Goal: Complete application form: Complete application form

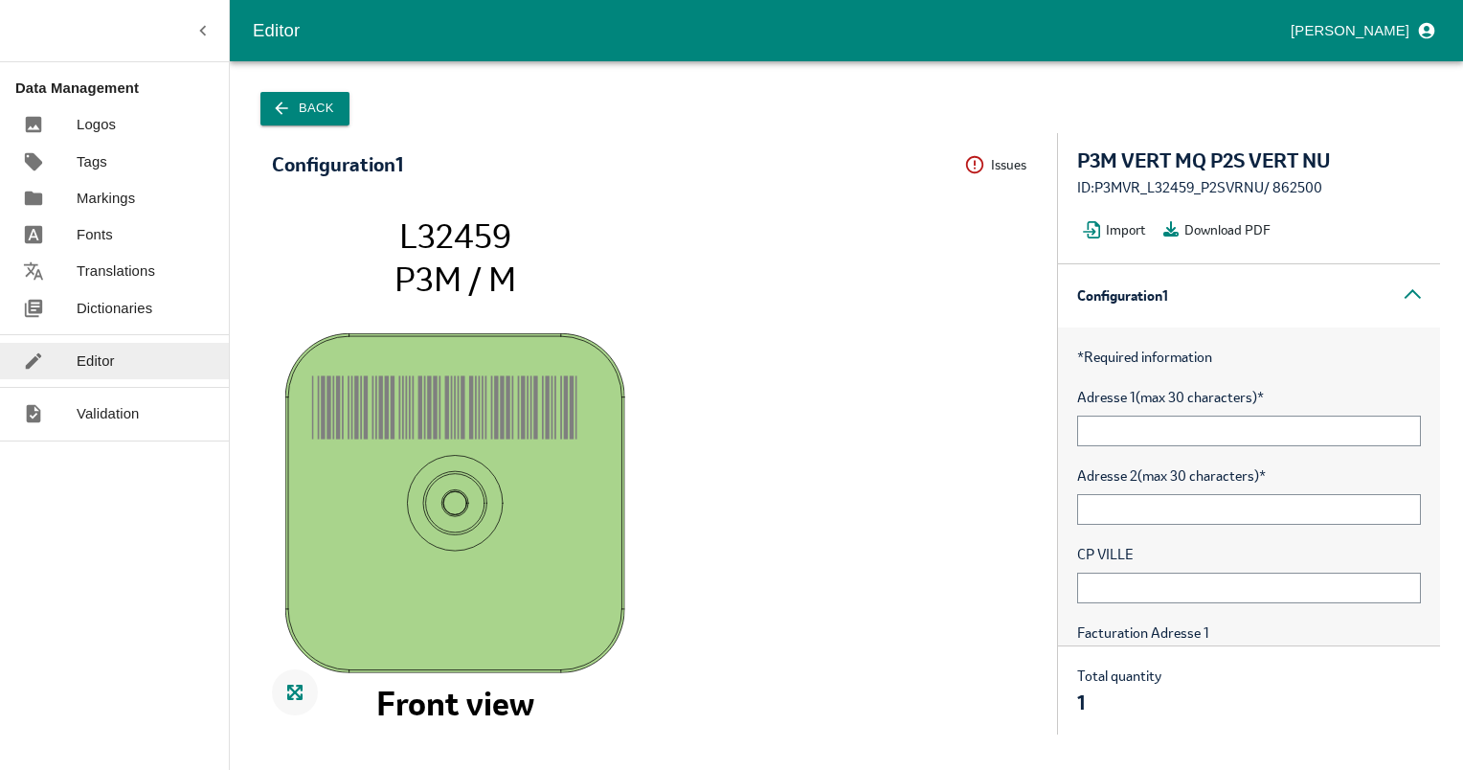
click at [1307, 183] on div "ID: P3MVR_L32459_P2SVRNU / 862500" at bounding box center [1249, 187] width 344 height 21
copy div "862500"
click at [996, 167] on button "Issues" at bounding box center [1001, 165] width 74 height 30
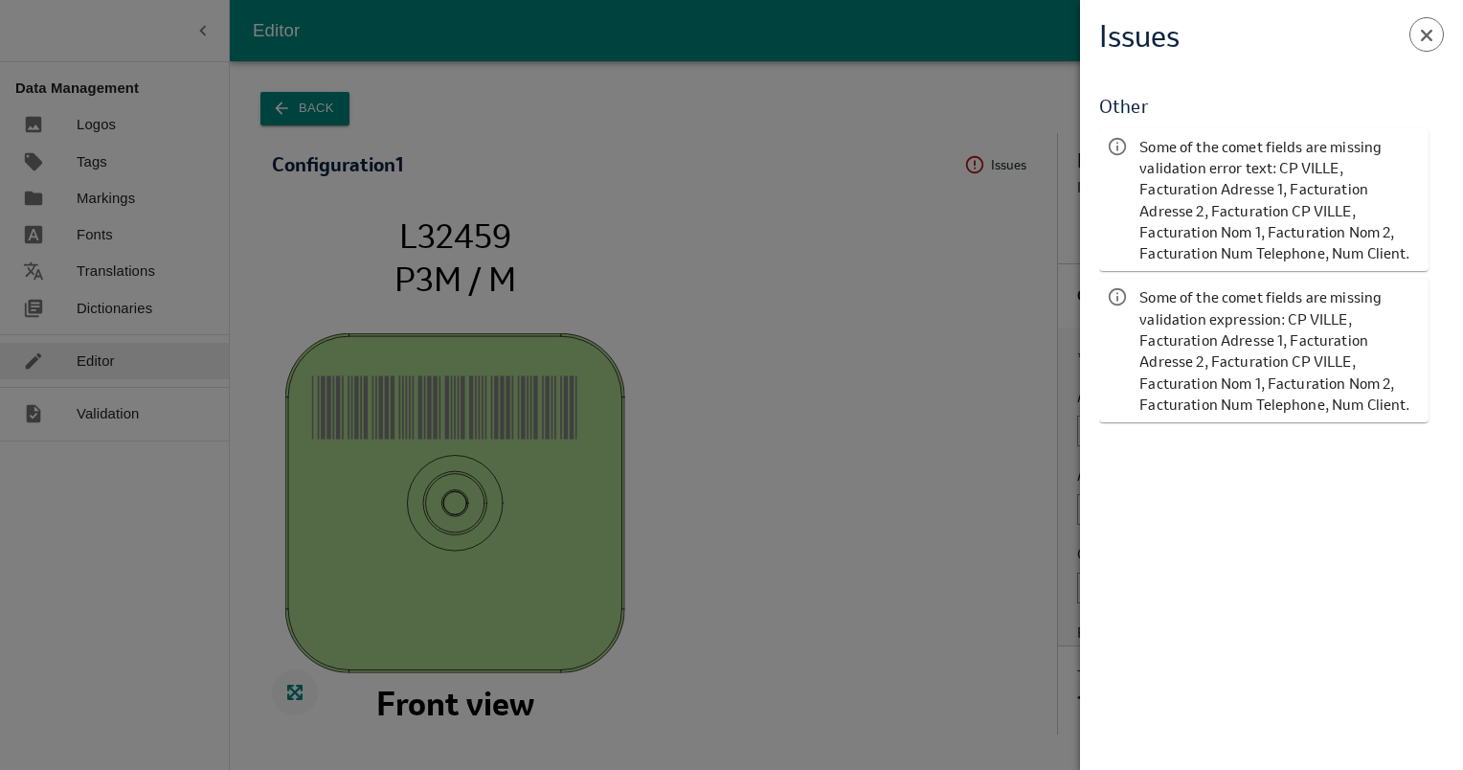
click at [1424, 44] on span at bounding box center [1427, 34] width 34 height 34
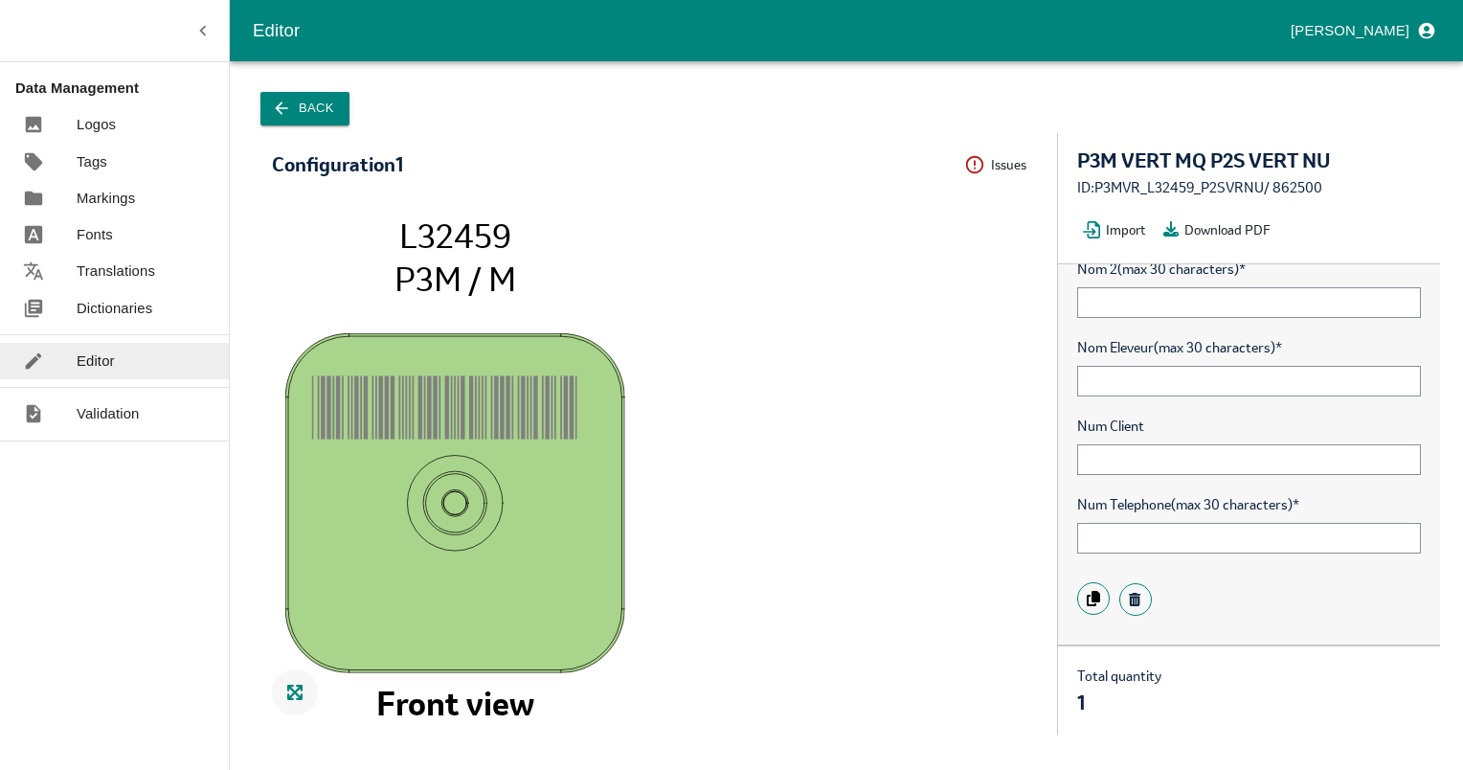
scroll to position [1296, 0]
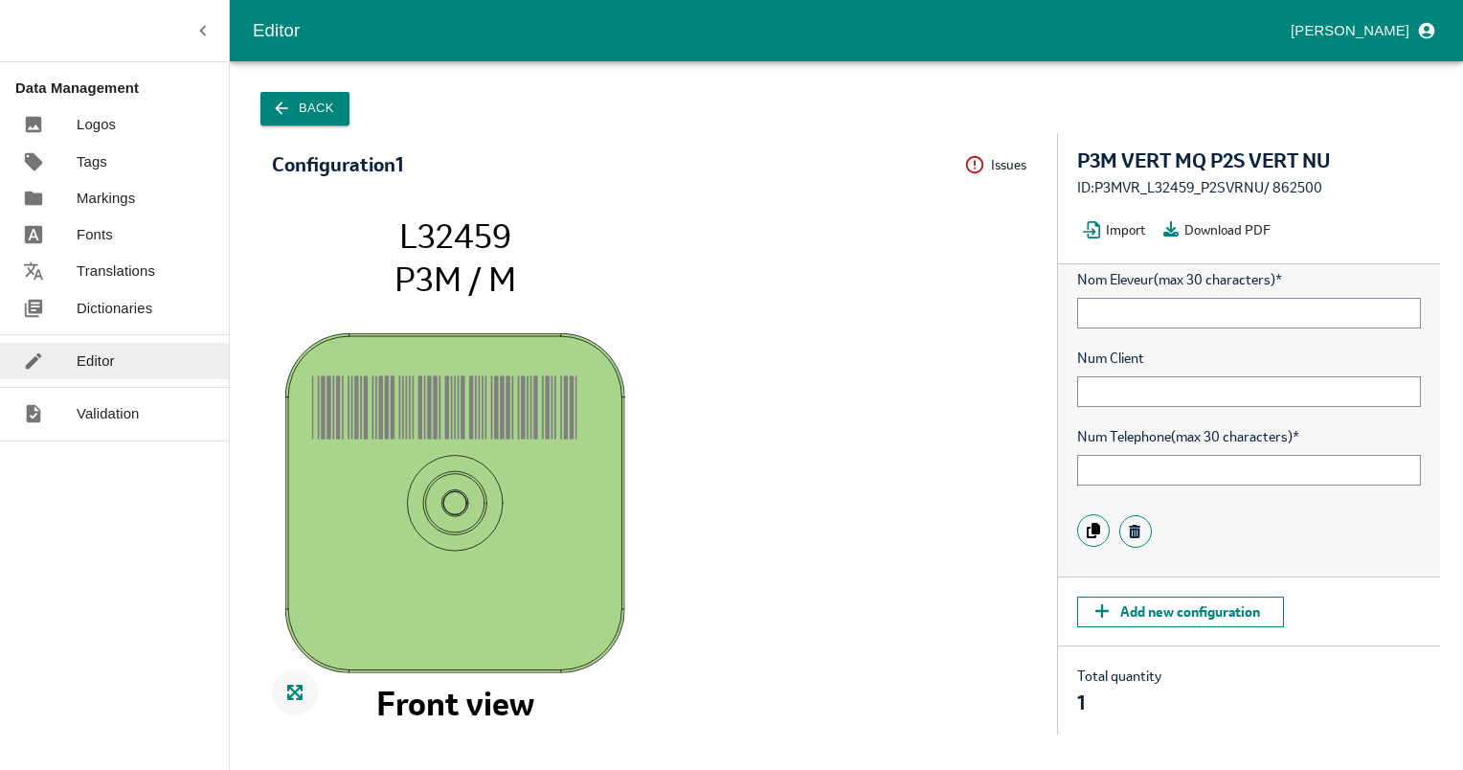
copy div "862500"
click at [1318, 179] on div "ID: P3MVR_L32459_P2SVRNU / 862500" at bounding box center [1249, 187] width 344 height 21
click at [293, 110] on button "Back" at bounding box center [304, 109] width 89 height 34
click at [279, 110] on icon "button" at bounding box center [281, 108] width 12 height 12
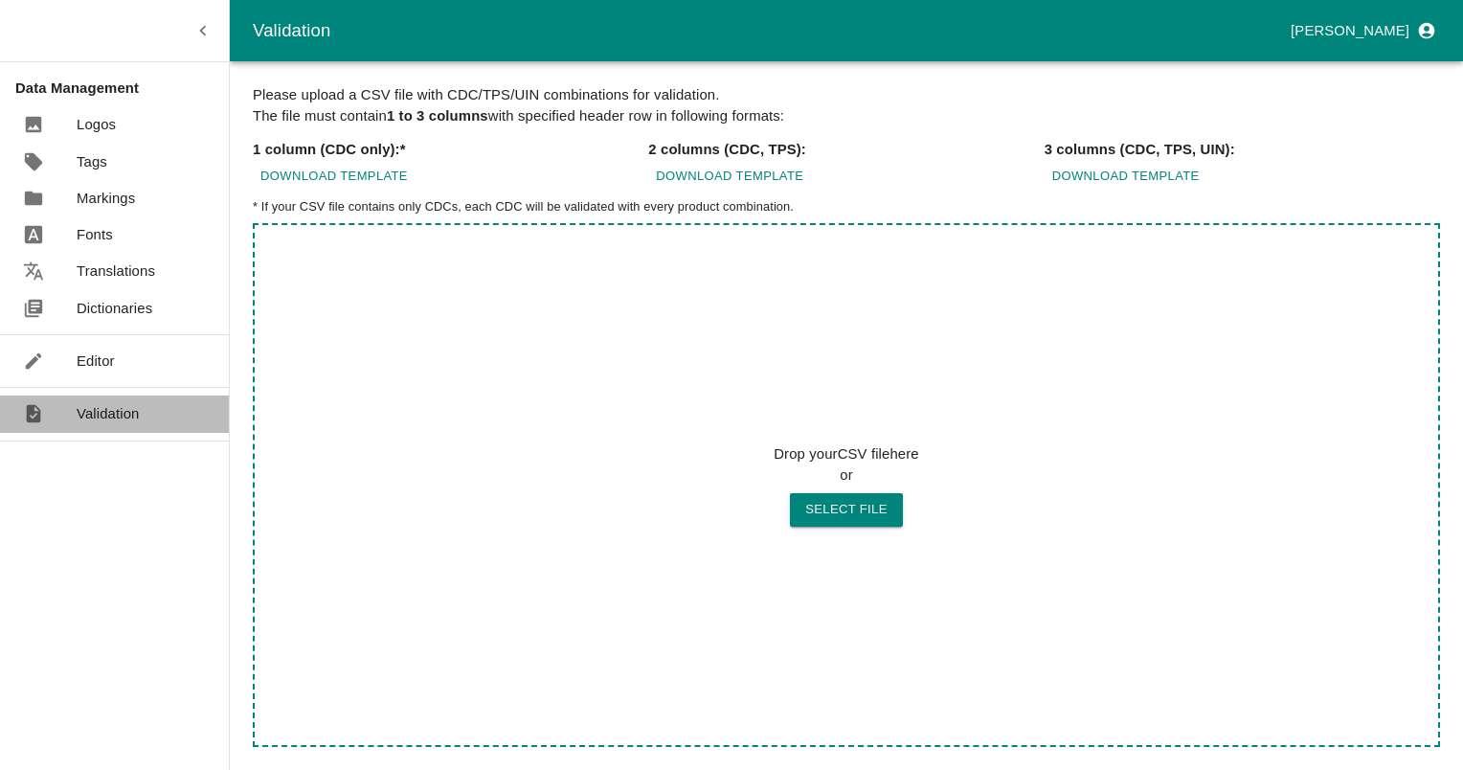
click at [101, 410] on p "Validation" at bounding box center [108, 413] width 63 height 21
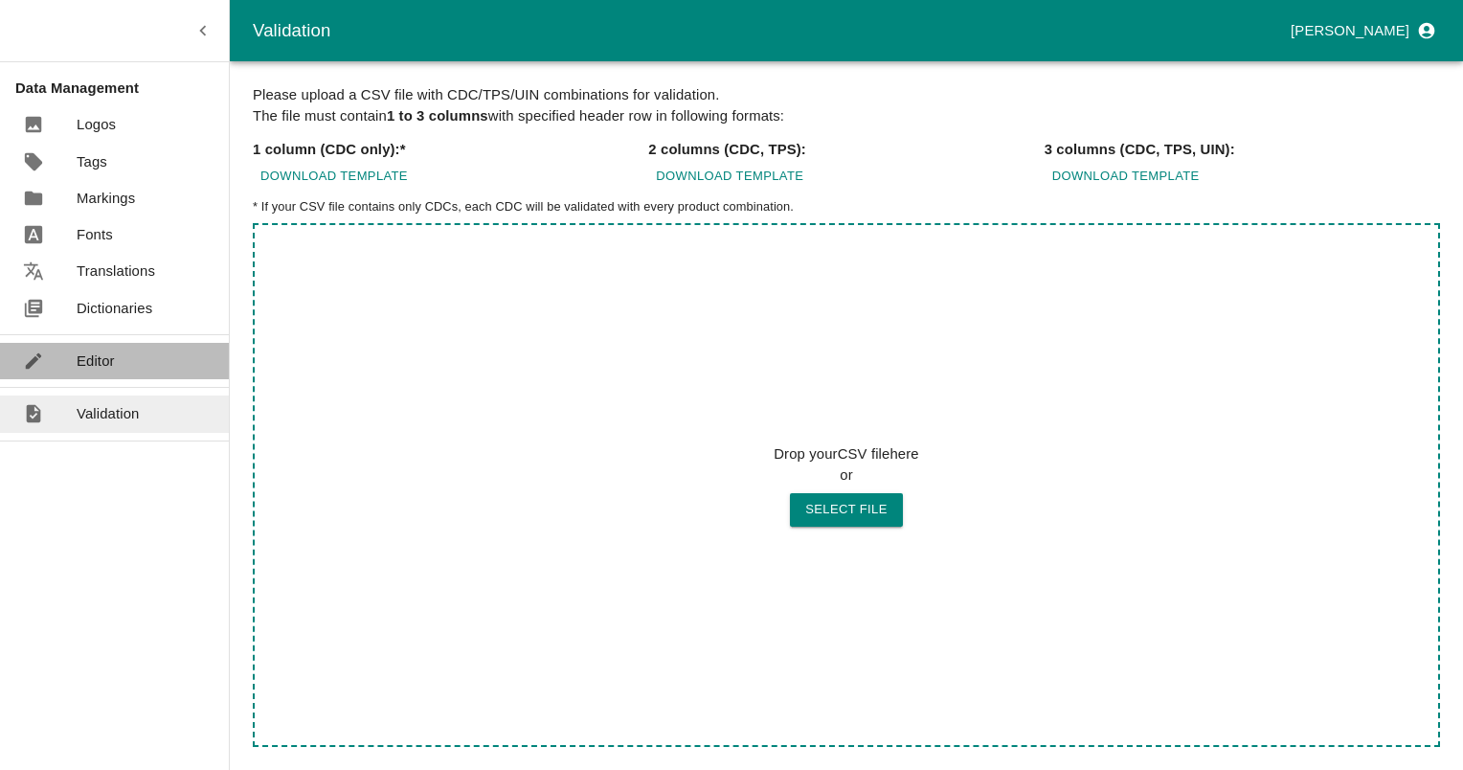
click at [105, 353] on p "Editor" at bounding box center [96, 360] width 38 height 21
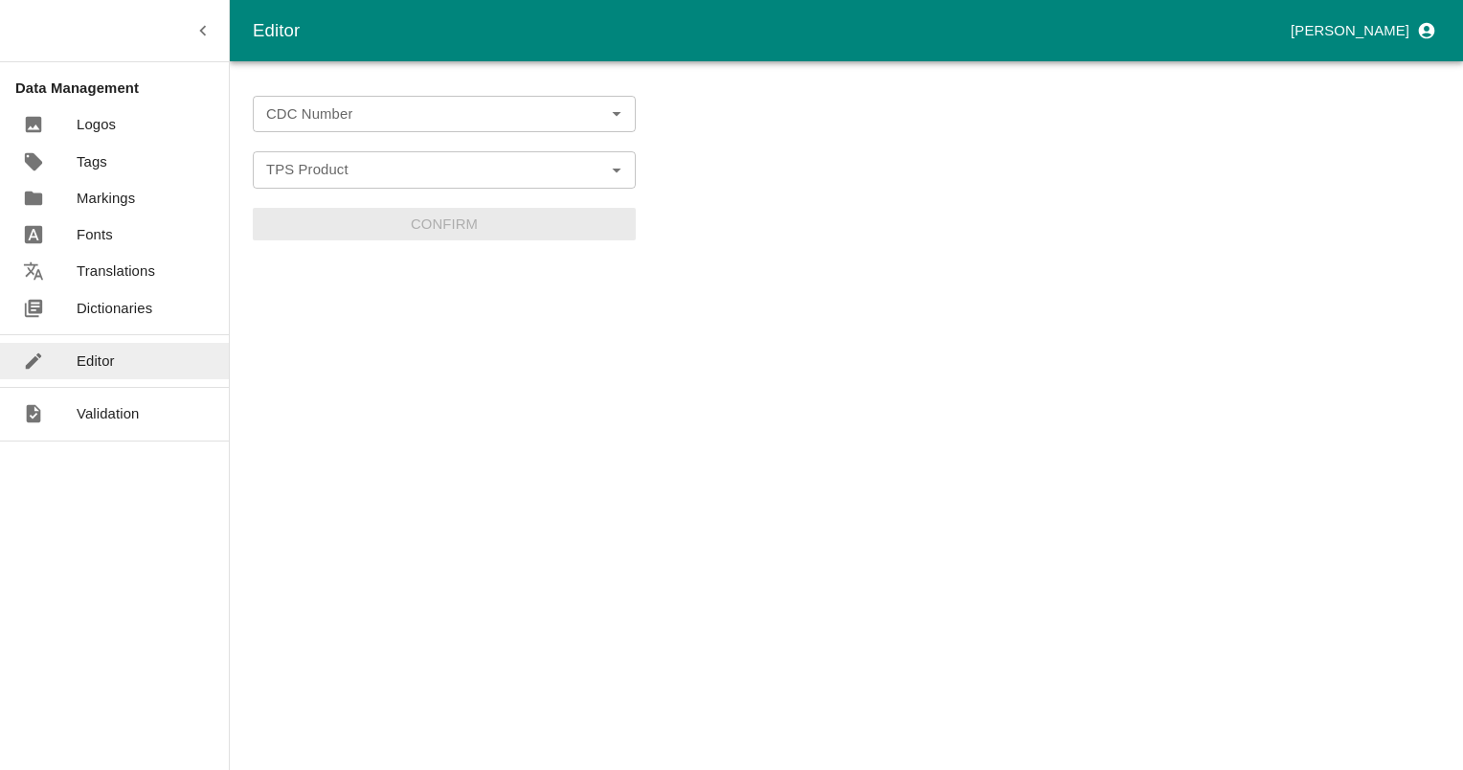
click at [301, 130] on div "CDC Number" at bounding box center [444, 114] width 383 height 36
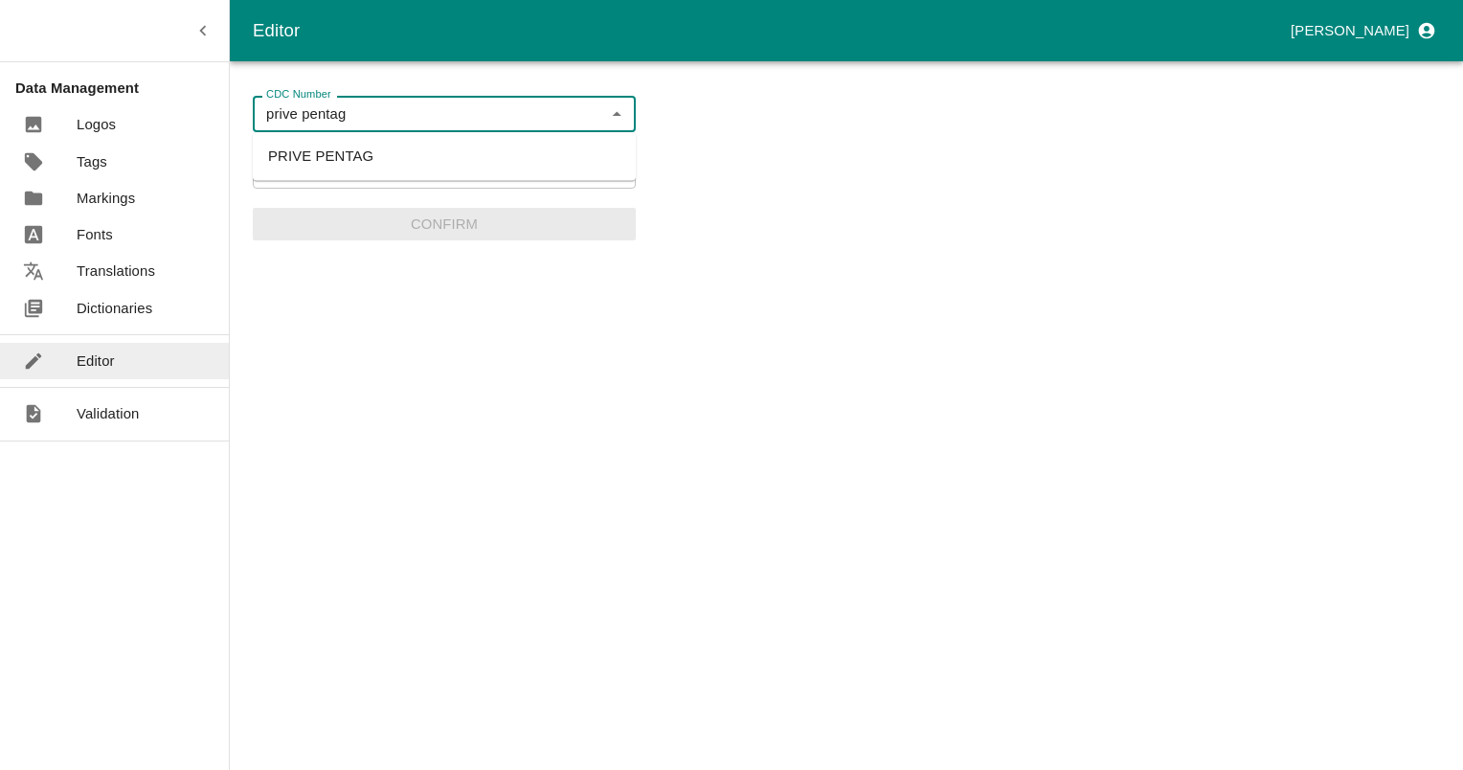
click at [288, 149] on li "PRIVE PENTAG" at bounding box center [444, 156] width 383 height 33
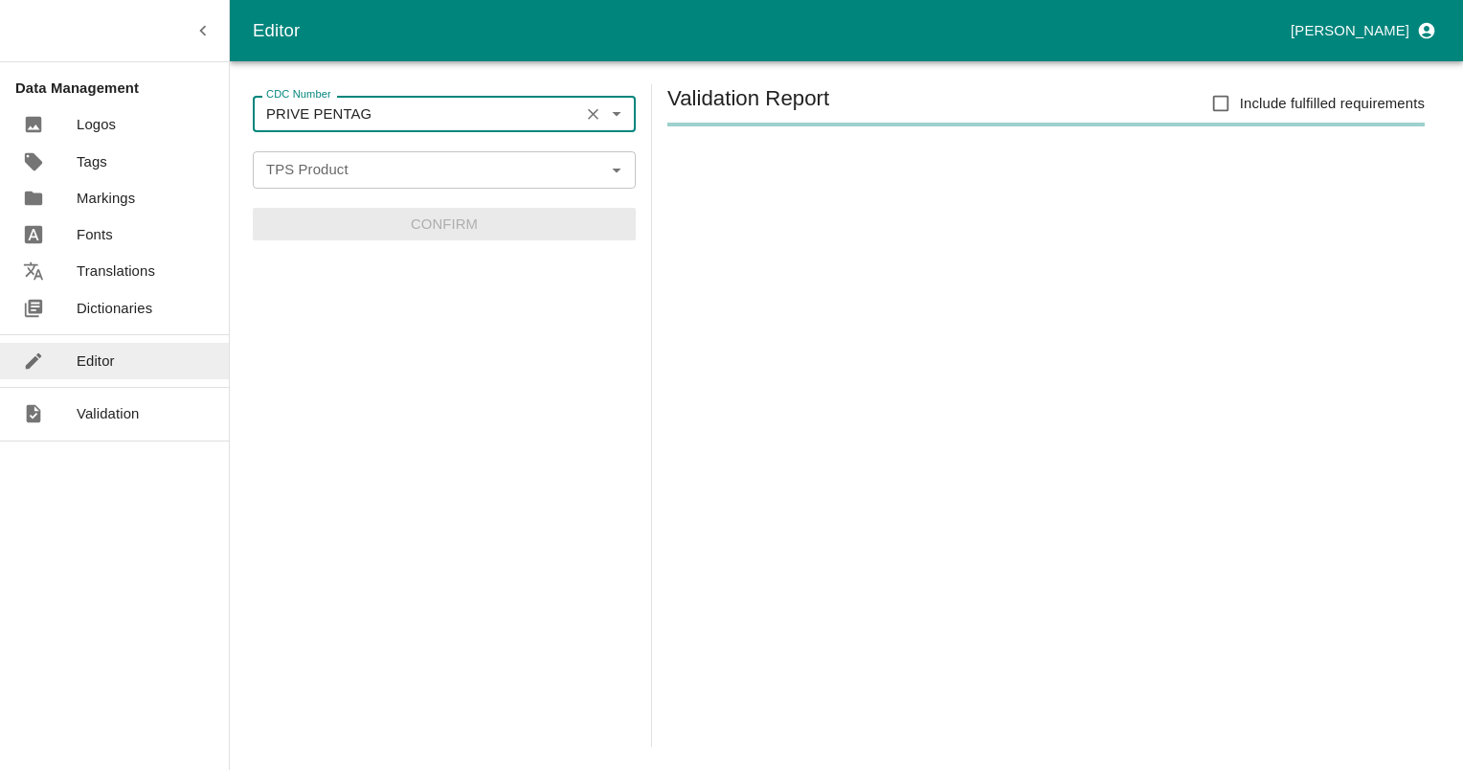
type input "PRIVE PENTAG"
click at [302, 165] on input "TPS Product" at bounding box center [429, 169] width 340 height 25
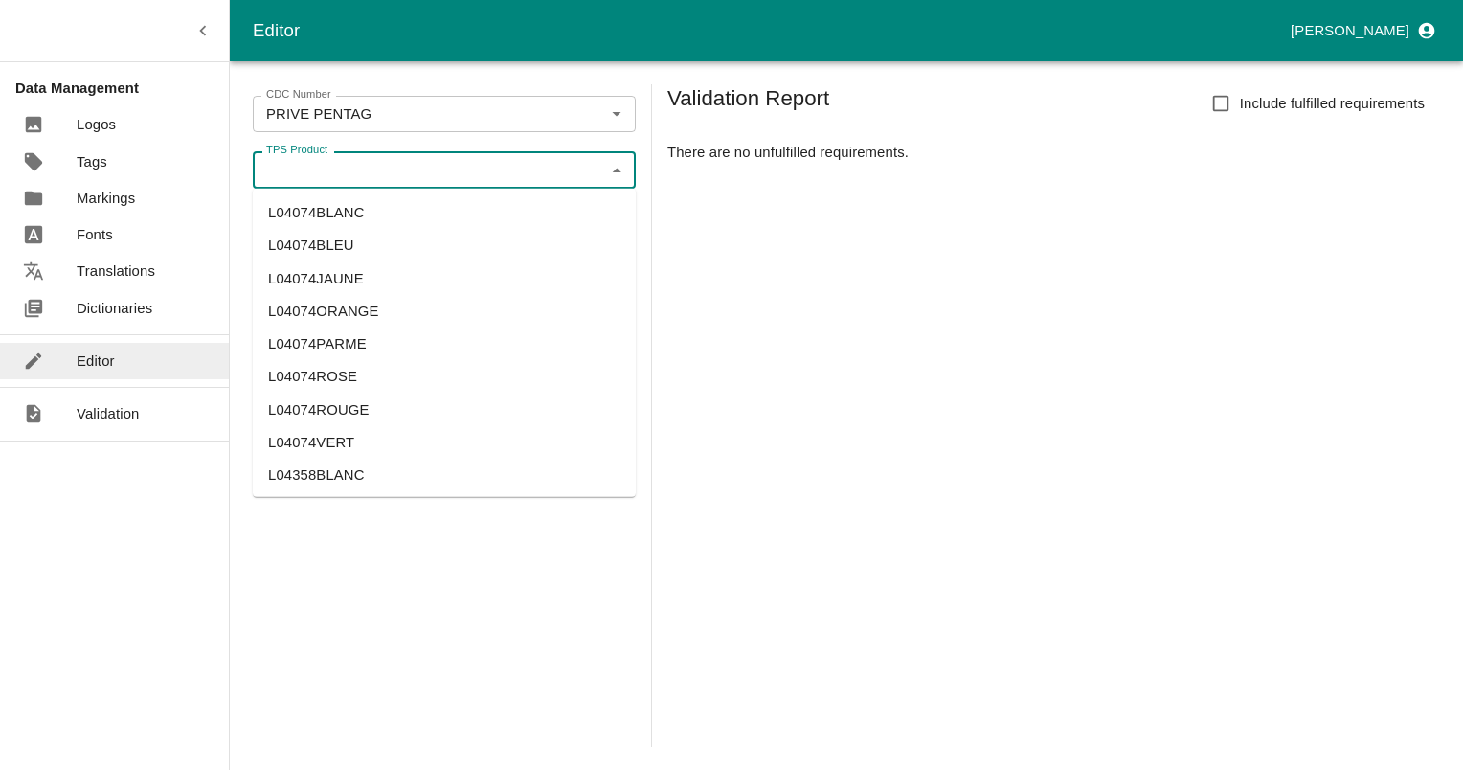
paste input "L30276BLANC"
type input "L30276BLANC"
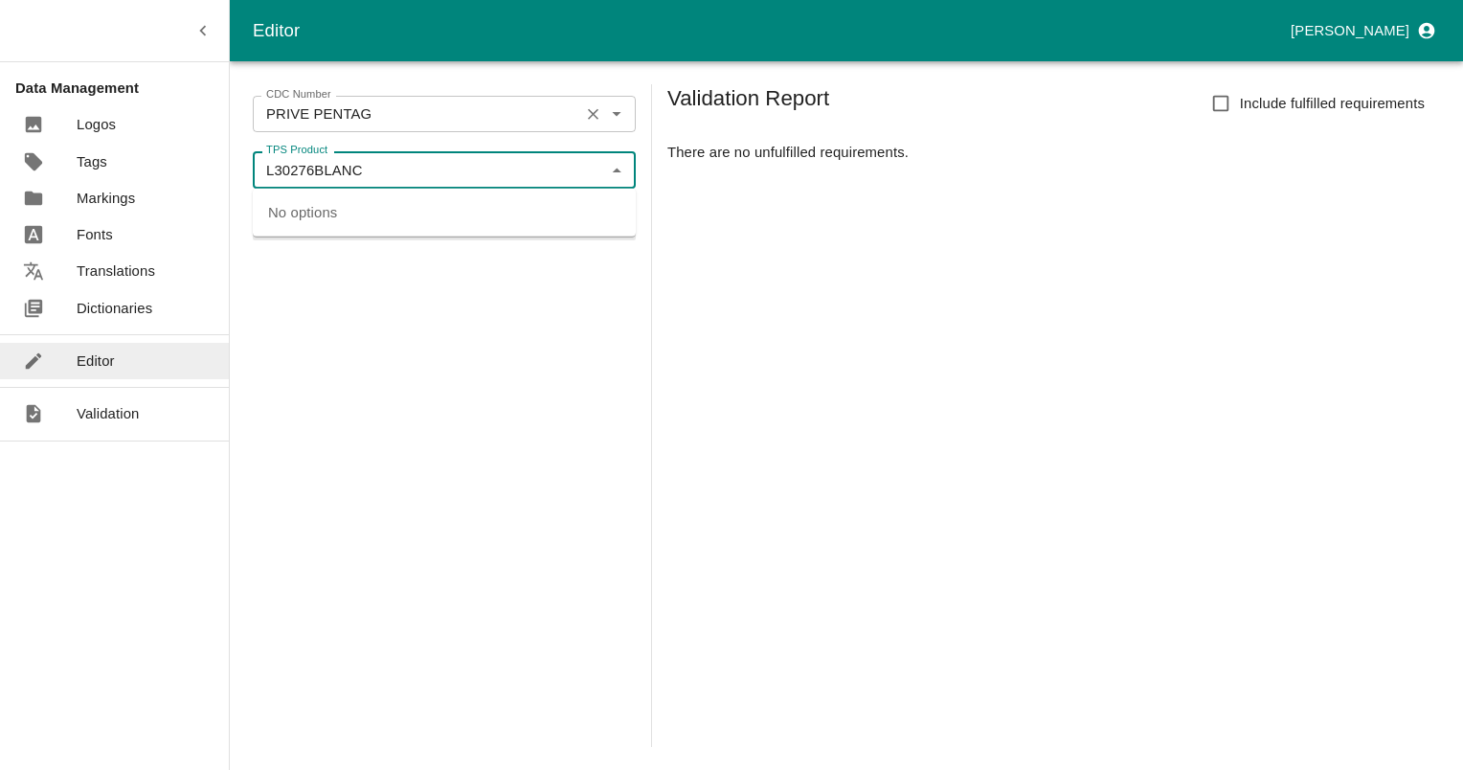
click at [596, 111] on icon "Clear" at bounding box center [593, 114] width 11 height 11
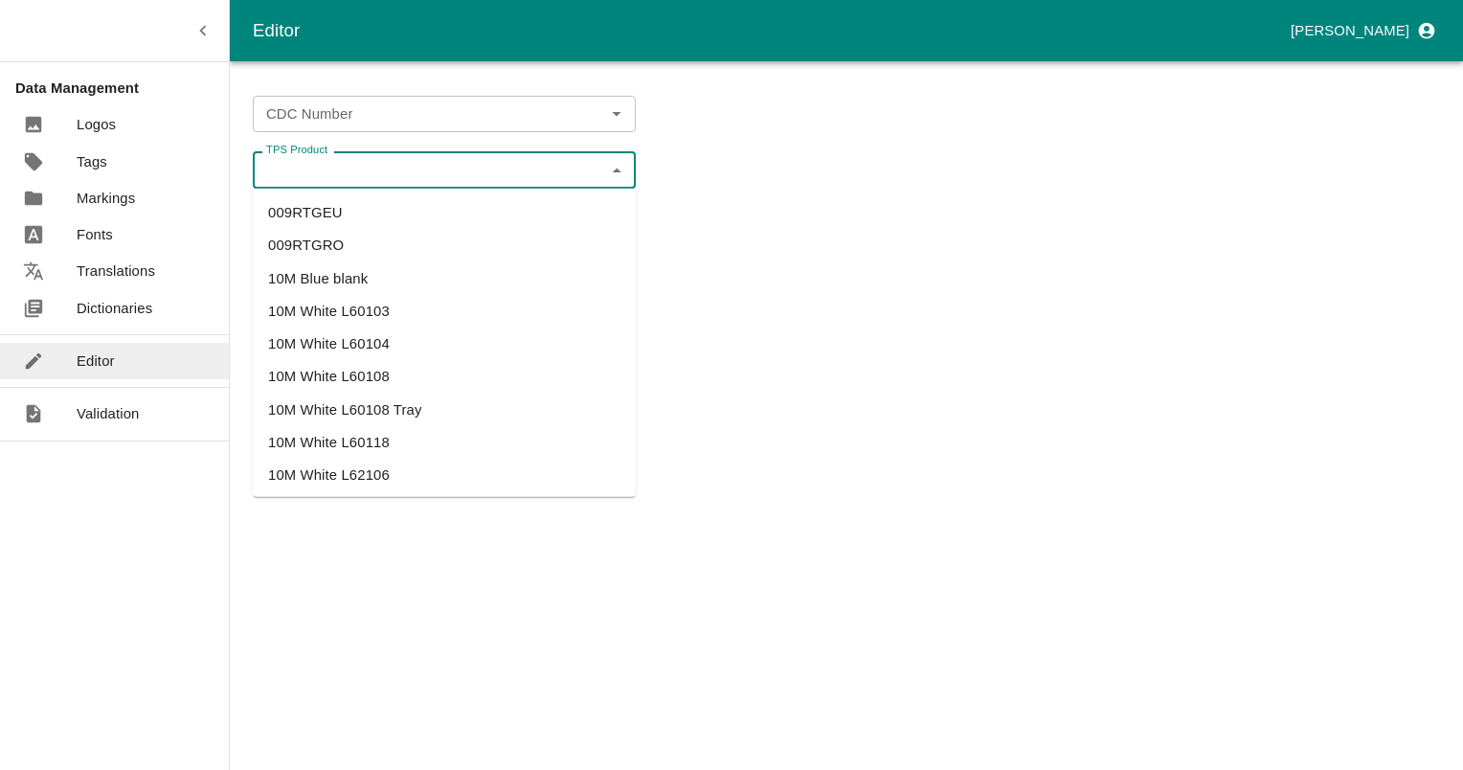
click at [552, 159] on input "TPS Product" at bounding box center [429, 169] width 340 height 25
paste input "L30276BLANC"
type input "L30276BLANC"
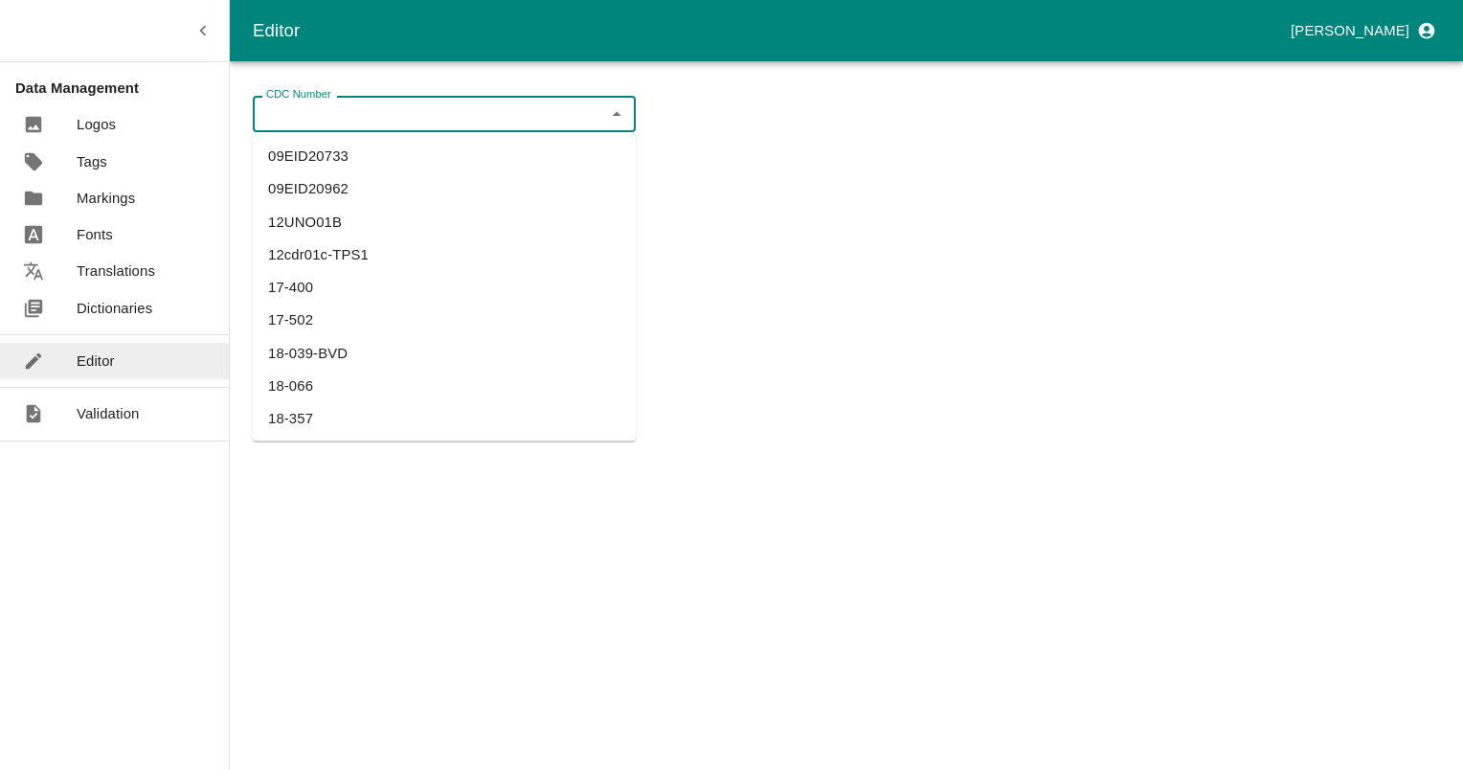
click at [563, 121] on input "CDC Number" at bounding box center [429, 114] width 340 height 25
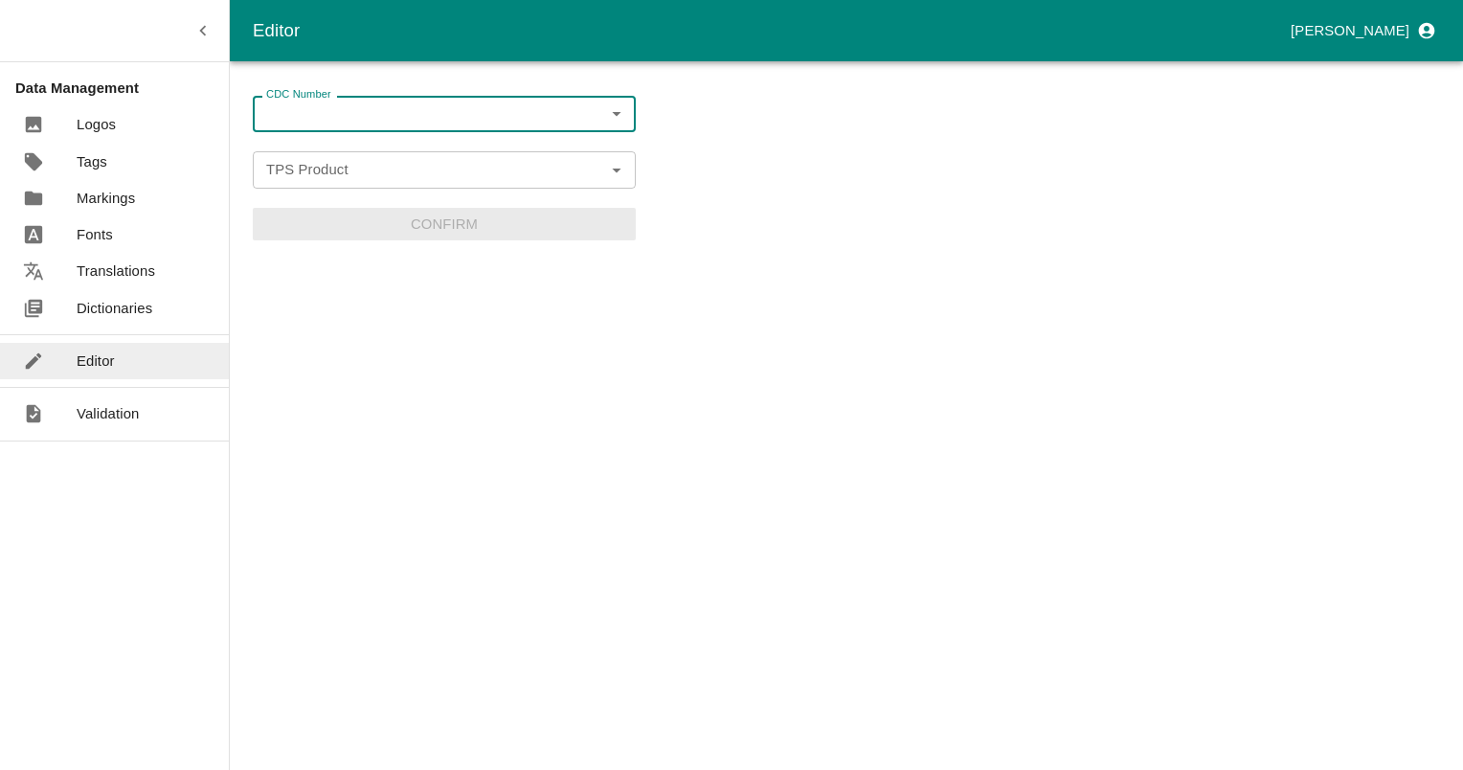
click at [563, 121] on input "CDC Number" at bounding box center [429, 114] width 340 height 25
click at [608, 165] on icon "Open" at bounding box center [616, 169] width 21 height 21
click at [483, 147] on form "CDC Number CDC Number TPS Product TPS Product Confirm" at bounding box center [444, 168] width 383 height 145
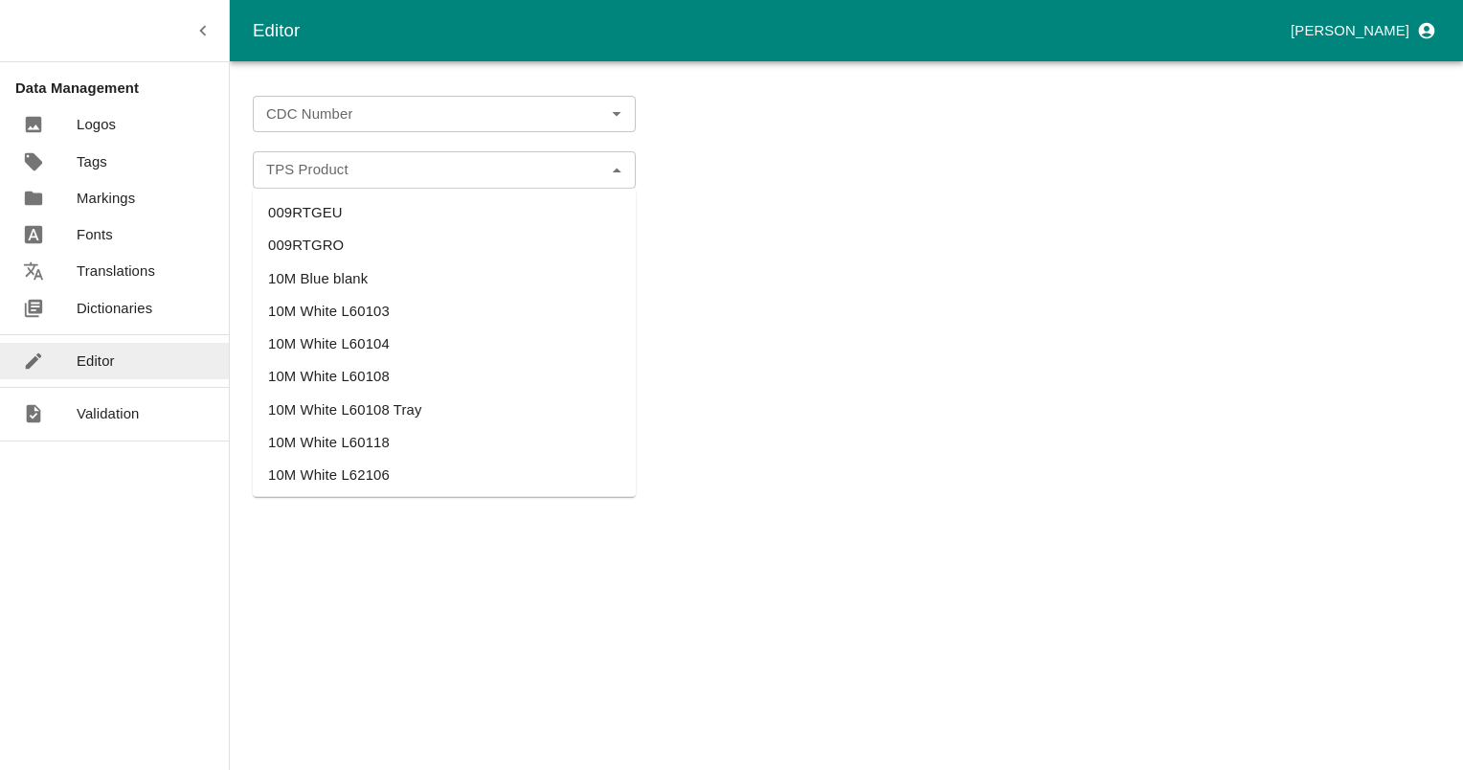
click at [481, 151] on div "TPS Product" at bounding box center [444, 169] width 383 height 36
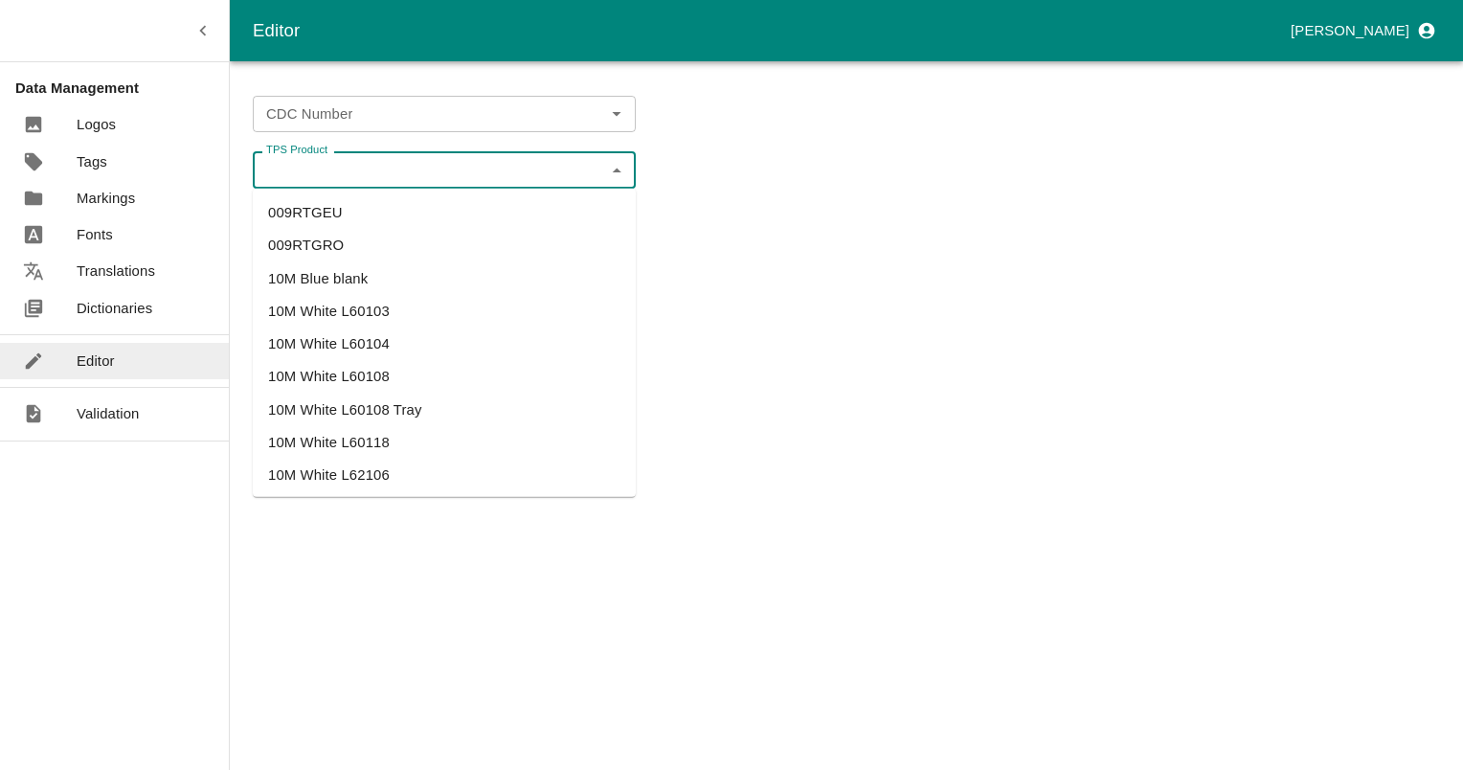
paste input "L30276BLANC"
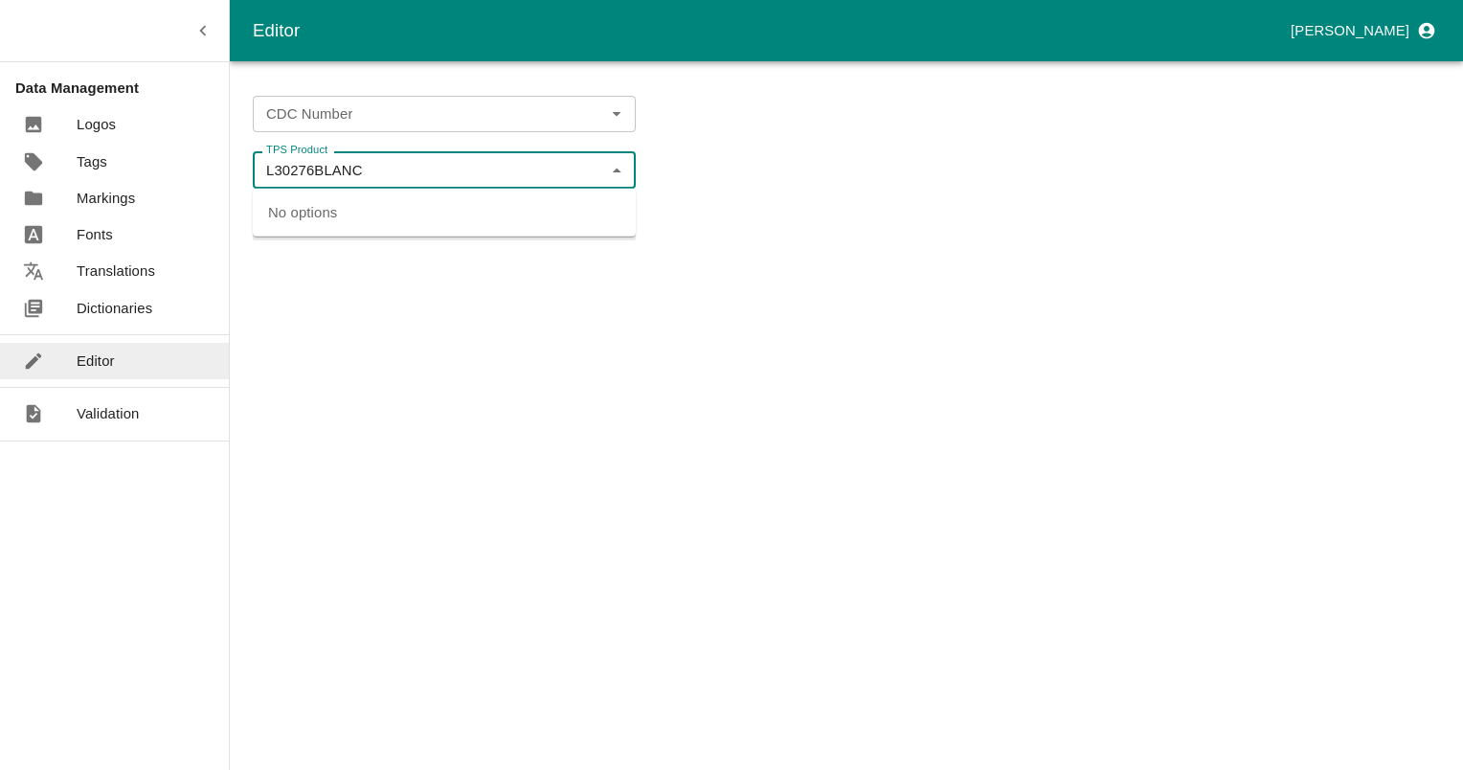
drag, startPoint x: 314, startPoint y: 167, endPoint x: 546, endPoint y: 185, distance: 232.5
click at [546, 185] on div "L30276BLANC TPS Product" at bounding box center [444, 169] width 383 height 36
click at [294, 233] on ul "L30276" at bounding box center [444, 213] width 383 height 48
click at [292, 210] on li "L30276" at bounding box center [444, 212] width 383 height 33
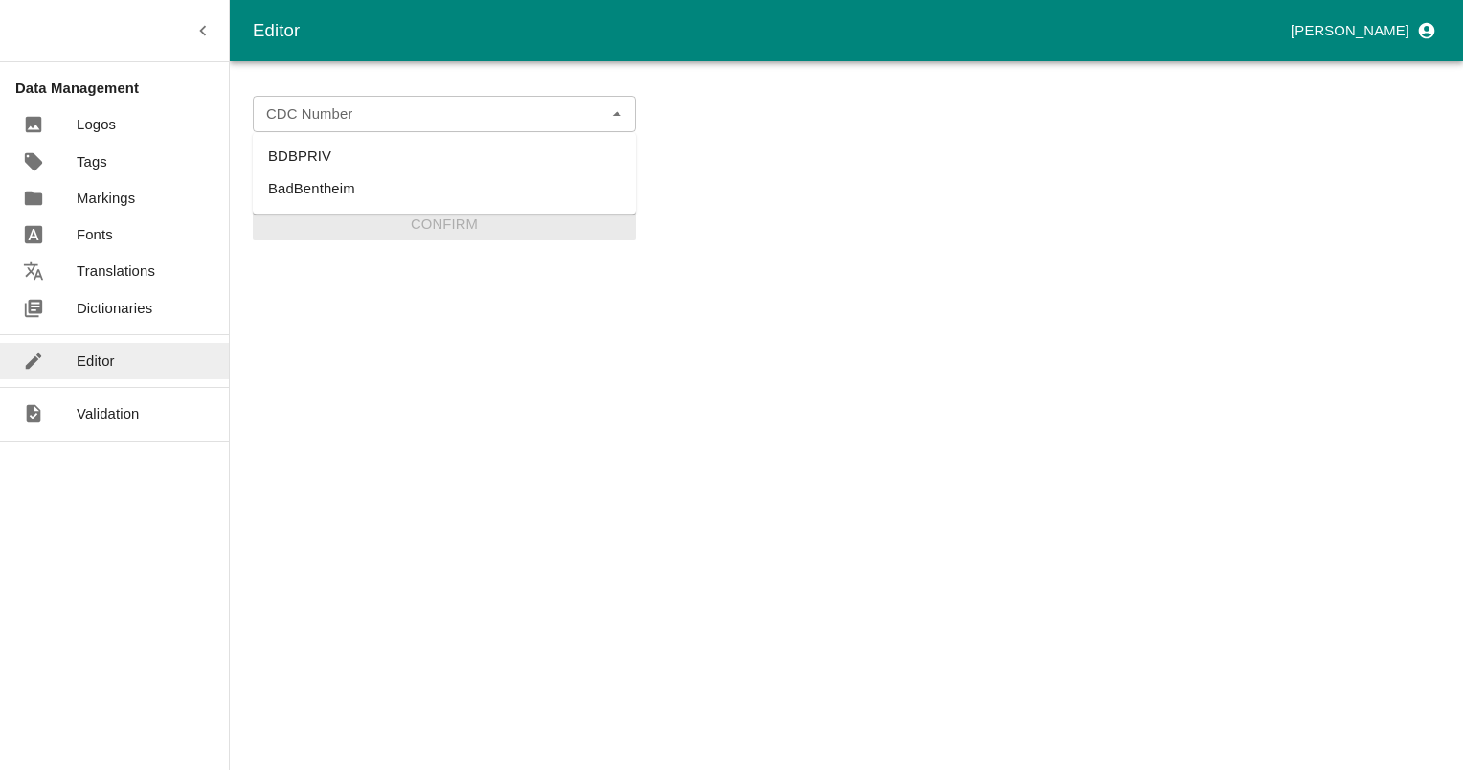
click at [601, 116] on div "CDC Number" at bounding box center [444, 114] width 383 height 36
type input "L30276"
drag, startPoint x: 486, startPoint y: 383, endPoint x: 433, endPoint y: 257, distance: 137.3
click at [486, 379] on div "CDC Number CDC Number TPS Product L30276 TPS Product Confirm" at bounding box center [444, 415] width 383 height 663
click at [291, 148] on label "TPS Product" at bounding box center [296, 150] width 61 height 15
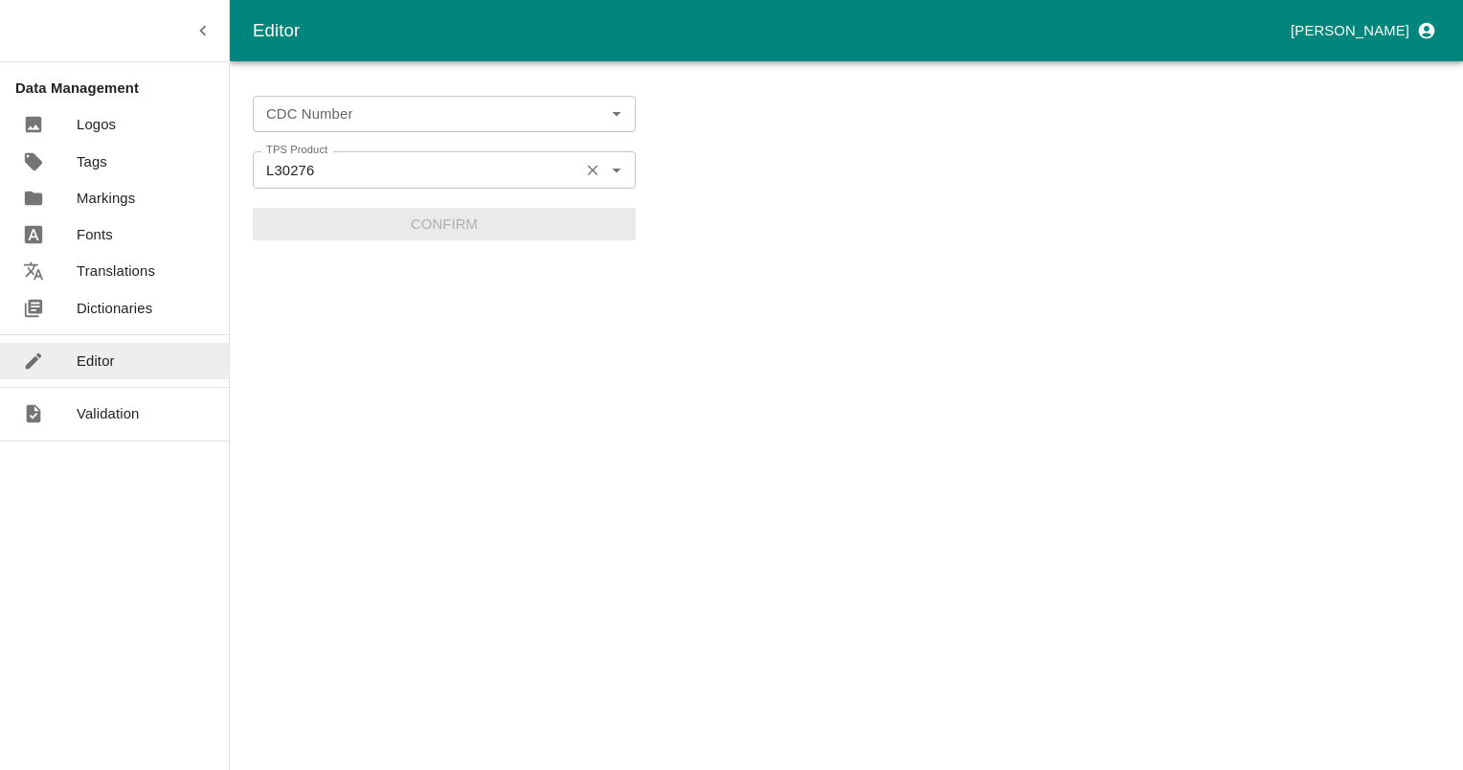
click at [291, 157] on input "L30276" at bounding box center [416, 169] width 315 height 25
click at [291, 148] on label "TPS Product" at bounding box center [296, 150] width 61 height 15
click at [291, 157] on input "L30276" at bounding box center [416, 169] width 315 height 25
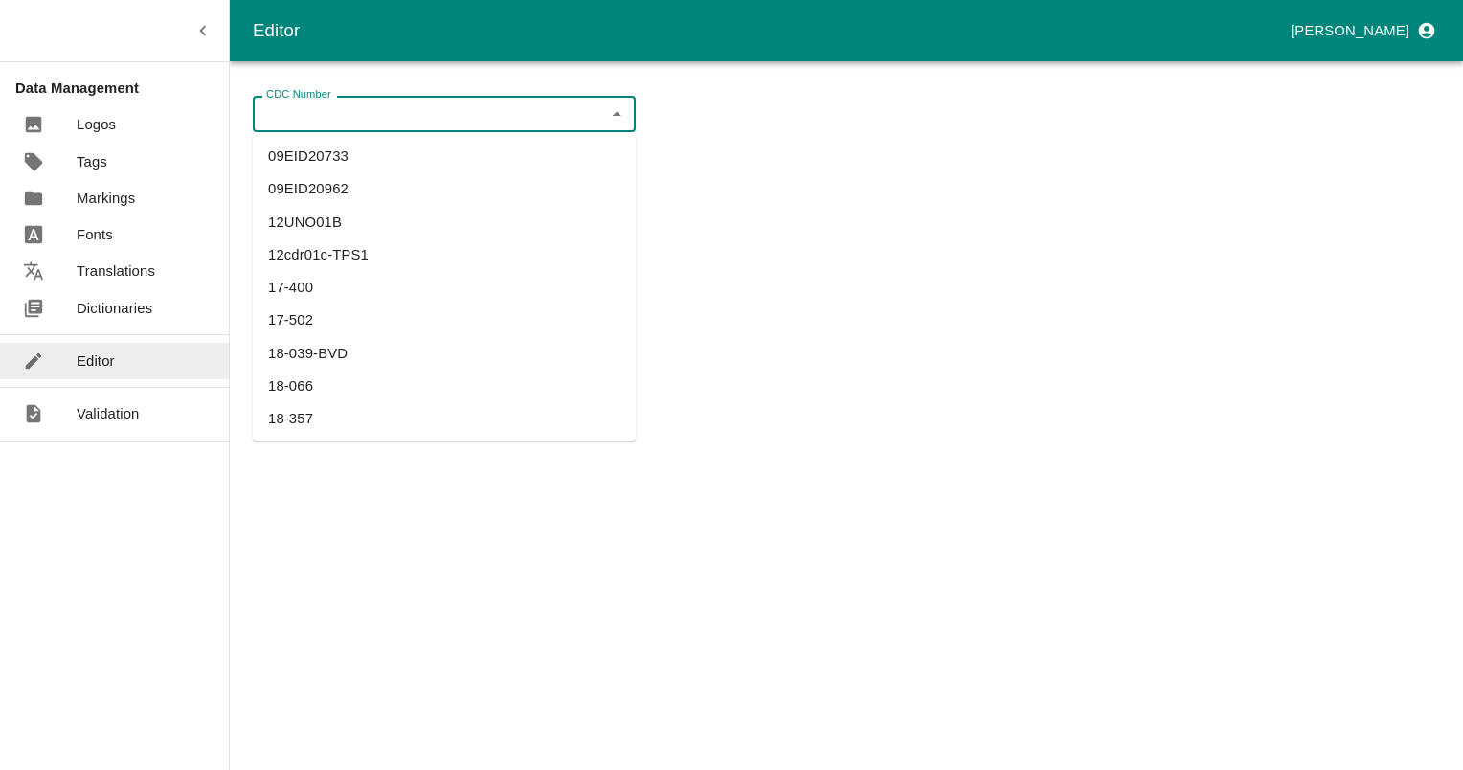
click at [313, 117] on input "CDC Number" at bounding box center [429, 114] width 340 height 25
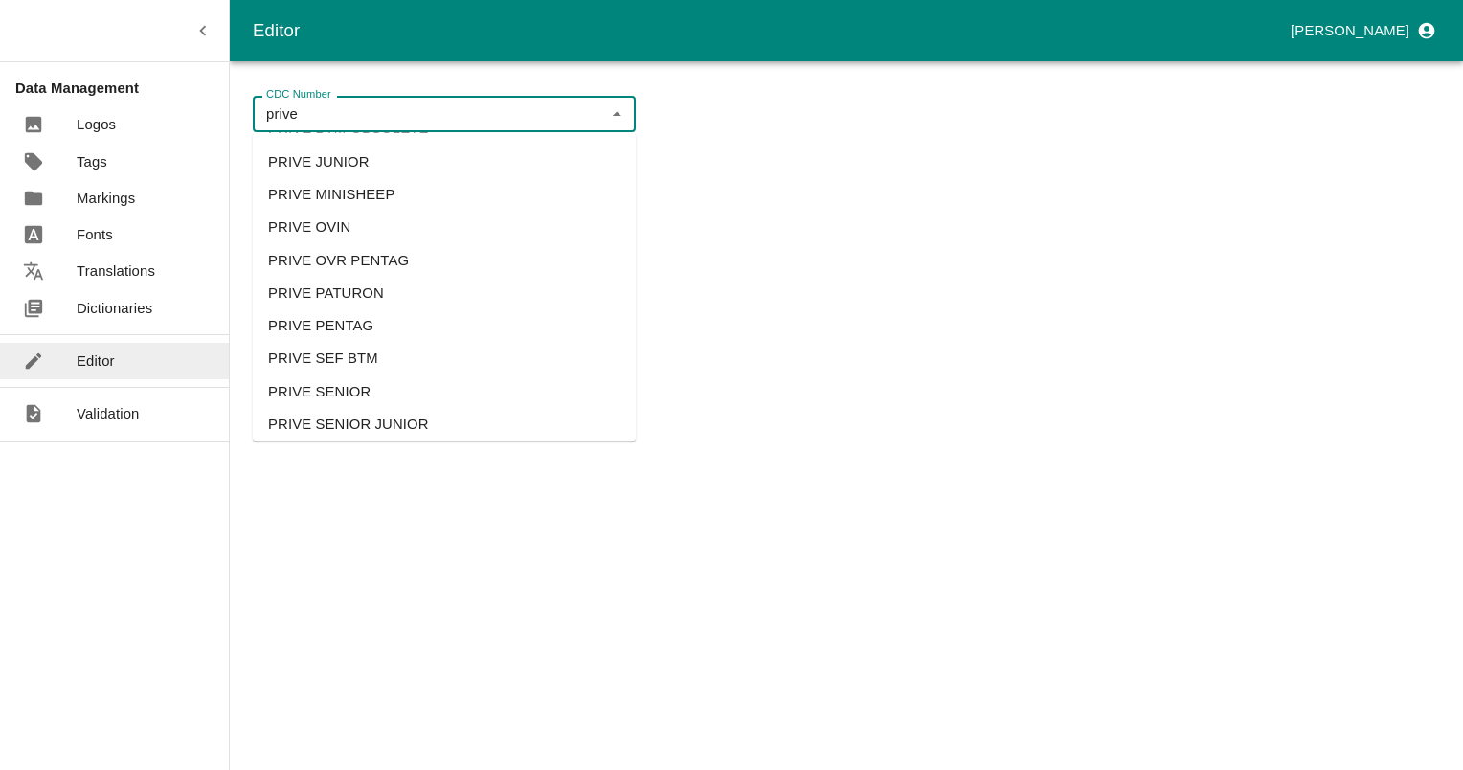
click at [352, 316] on li "PRIVE PENTAG" at bounding box center [444, 325] width 383 height 33
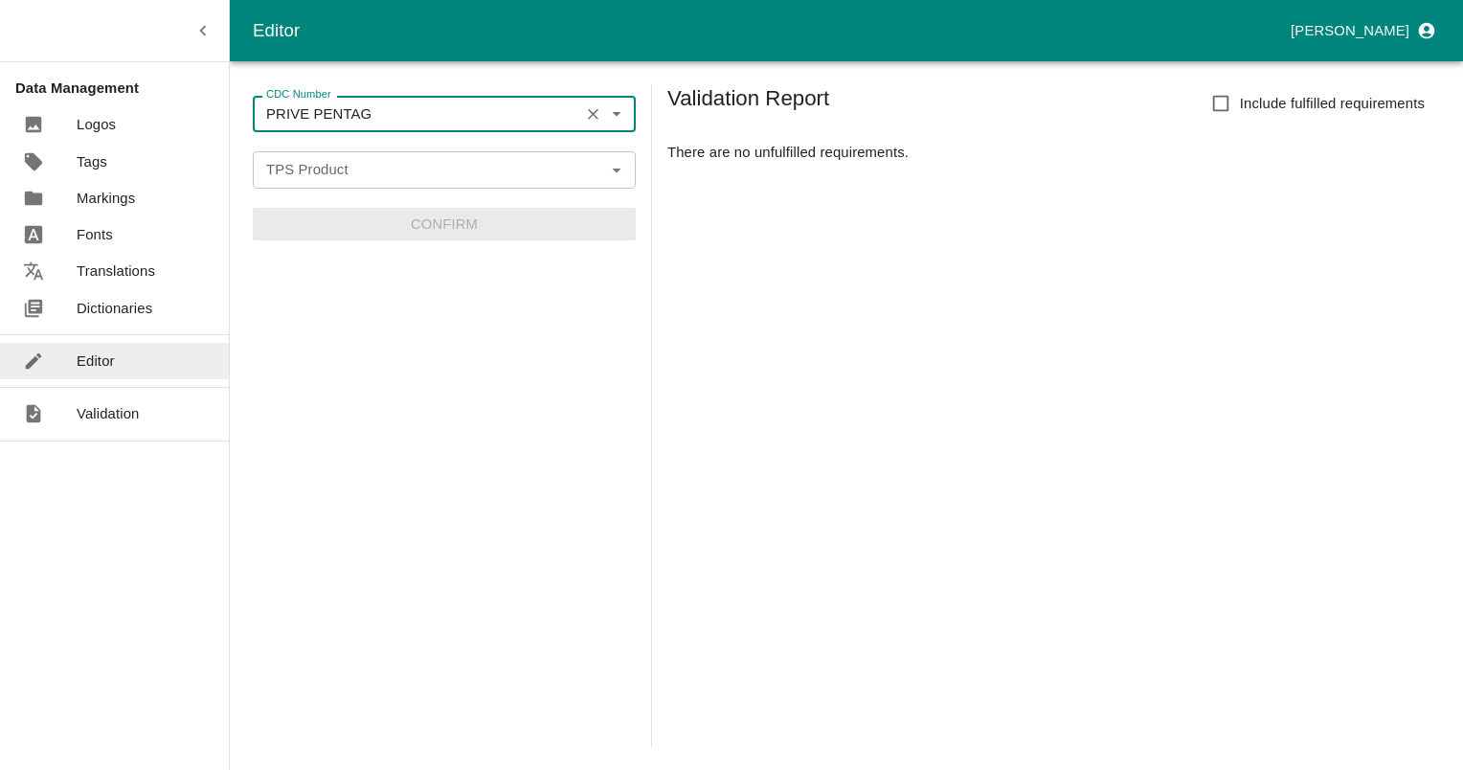
type input "PRIVE PENTAG"
click at [325, 160] on div "TPS Product TPS Product" at bounding box center [444, 169] width 383 height 36
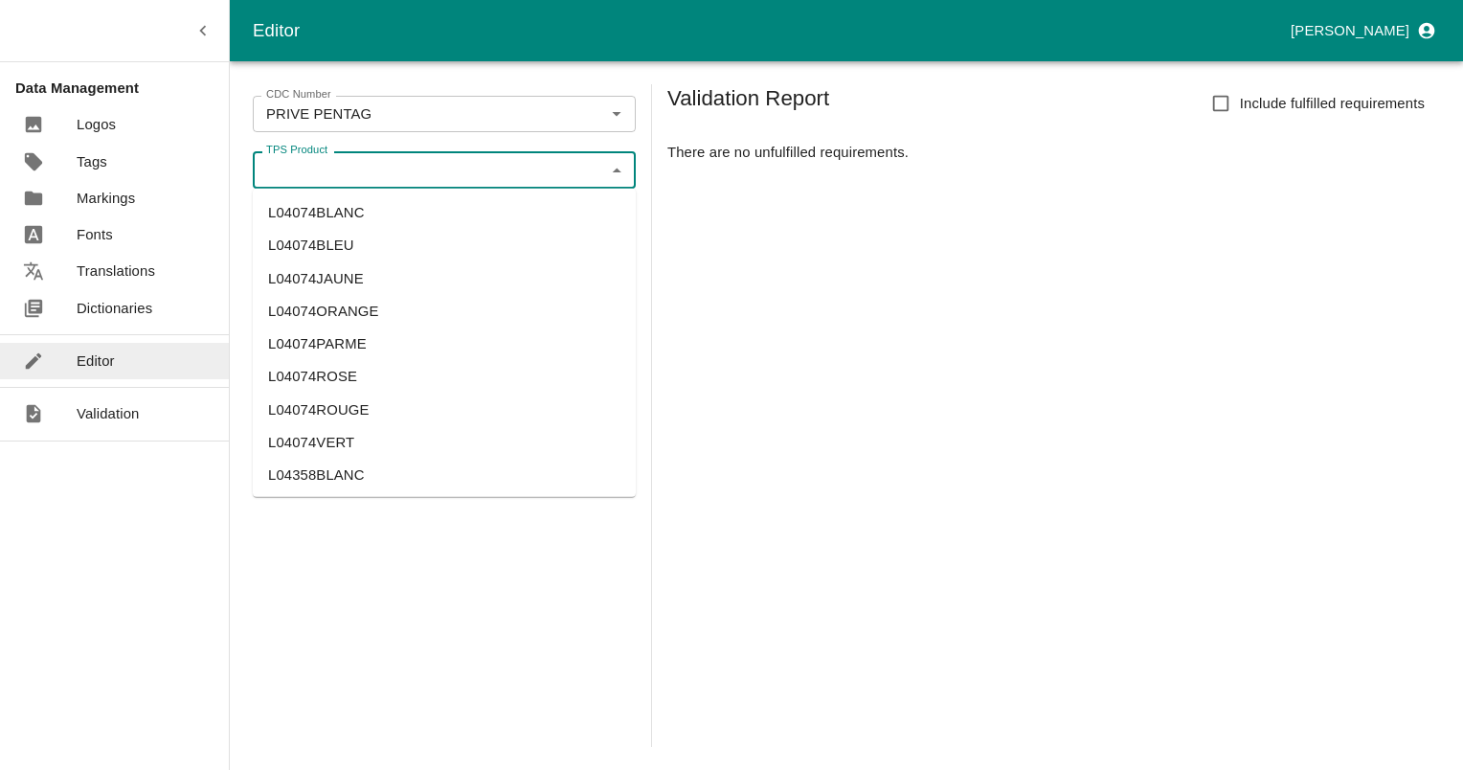
paste input "L30276BLANC"
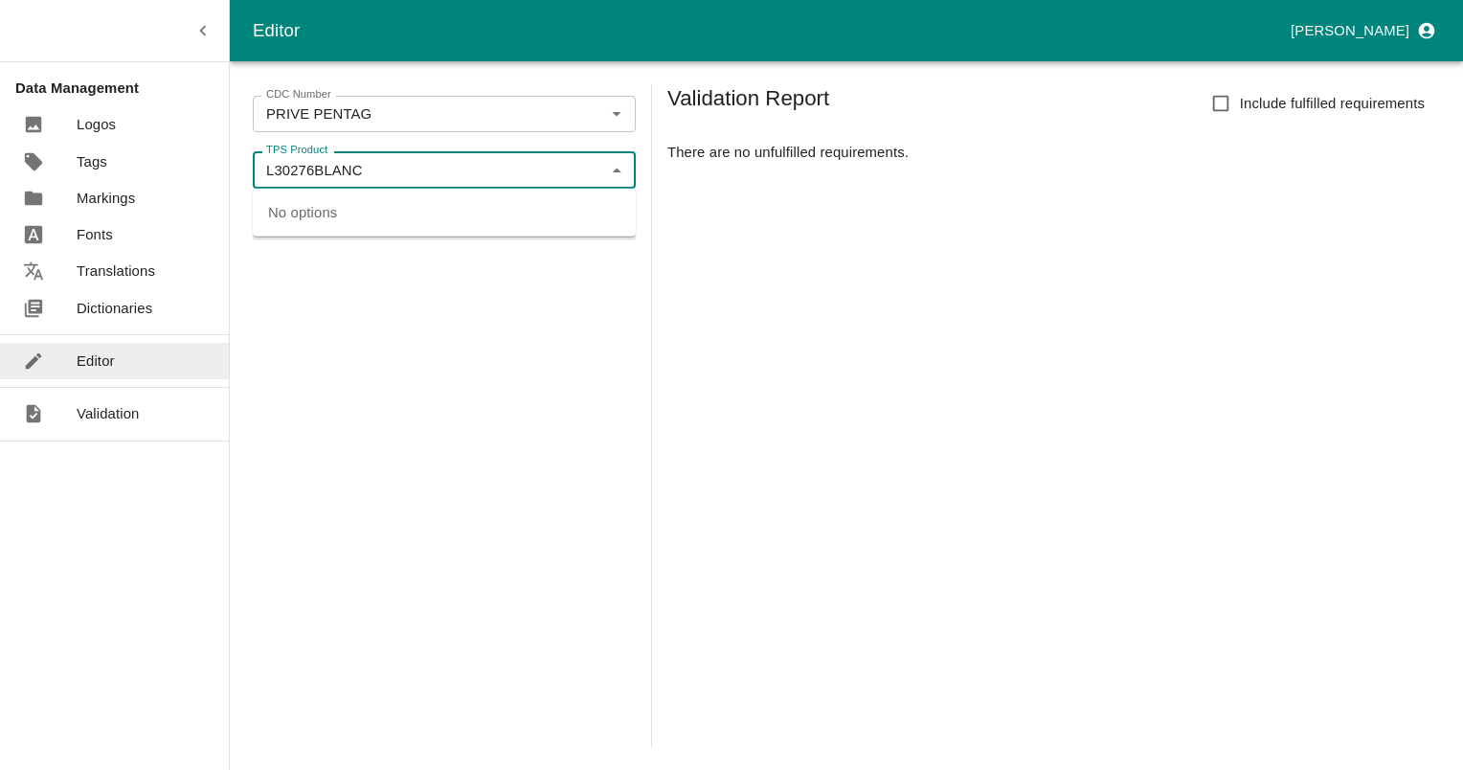
click at [331, 169] on input "L30276BLANC" at bounding box center [429, 169] width 340 height 25
click at [337, 172] on input "L30276BLANC" at bounding box center [429, 169] width 340 height 25
drag, startPoint x: 327, startPoint y: 167, endPoint x: 508, endPoint y: 169, distance: 180.1
click at [508, 169] on input "L30276BLANC" at bounding box center [429, 169] width 340 height 25
type input "L30276"
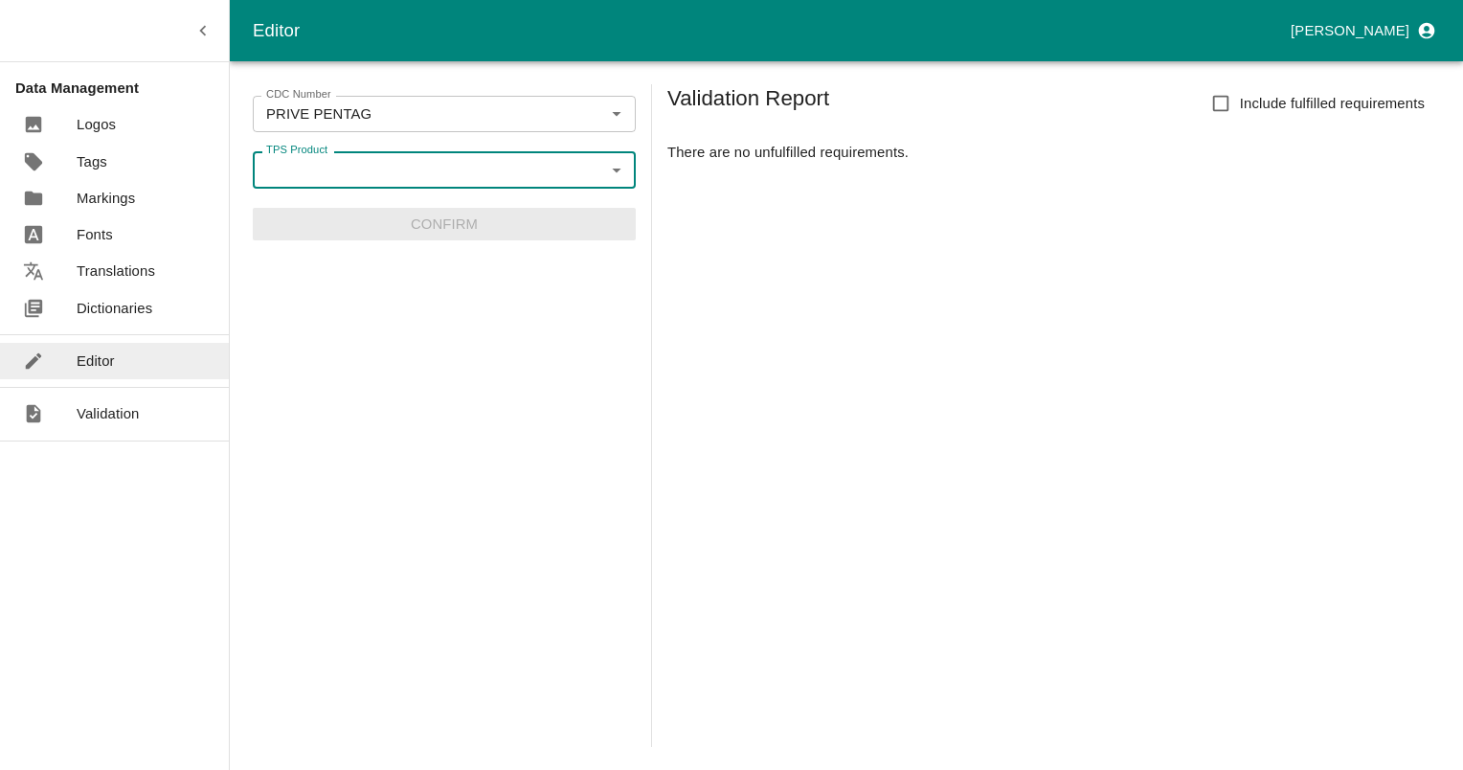
paste input "L30276BLANC"
drag, startPoint x: 322, startPoint y: 167, endPoint x: 456, endPoint y: 178, distance: 134.6
click at [456, 178] on input "L30276BLANC" at bounding box center [429, 169] width 340 height 25
type input "L30276B"
